Goal: Task Accomplishment & Management: Use online tool/utility

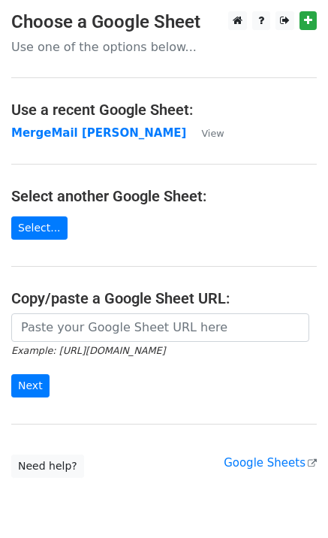
click at [126, 142] on main "Choose a Google Sheet Use one of the options below... Use a recent Google Sheet…" at bounding box center [164, 244] width 328 height 466
click at [127, 138] on strong "MergeMail Elizabeth Turner" at bounding box center [98, 133] width 175 height 14
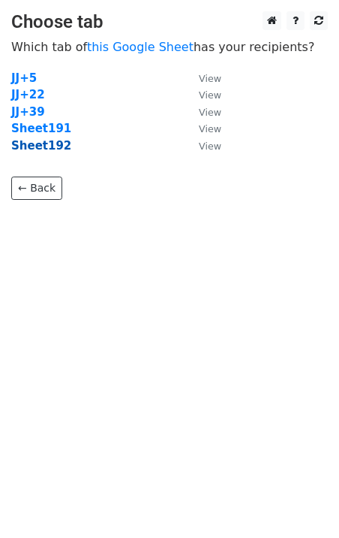
click at [53, 149] on strong "Sheet192" at bounding box center [41, 146] width 60 height 14
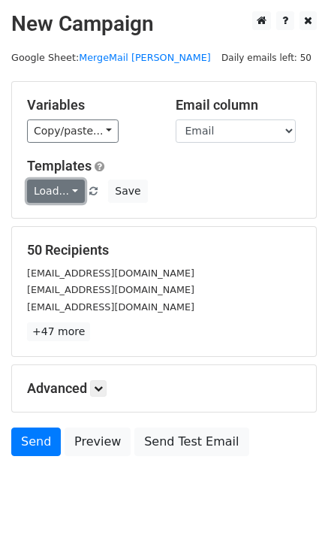
click at [58, 188] on link "Load..." at bounding box center [56, 190] width 58 height 23
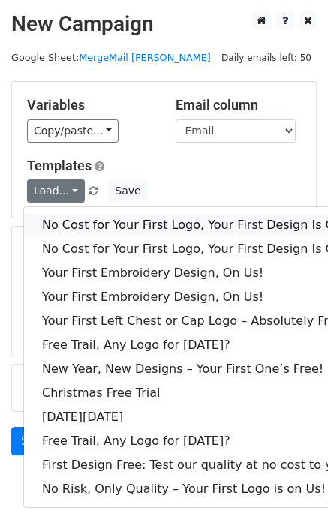
click at [75, 218] on link "No Cost for Your First Logo, Your First Design Is On Us!" at bounding box center [204, 225] width 360 height 24
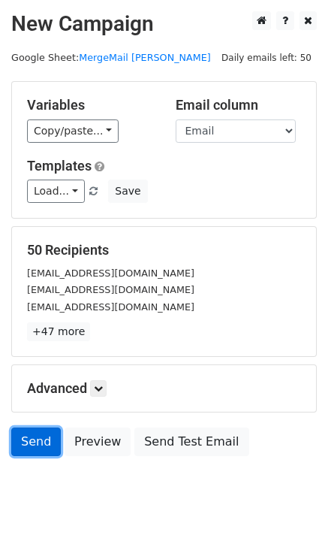
click at [30, 435] on link "Send" at bounding box center [36, 441] width 50 height 29
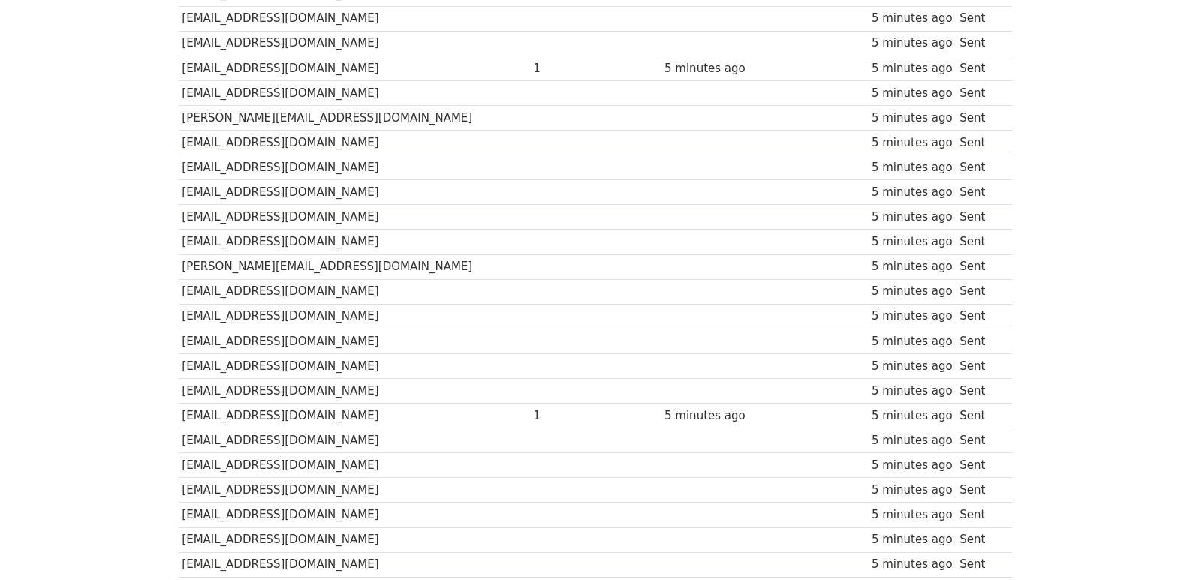
scroll to position [1045, 0]
